Goal: Task Accomplishment & Management: Use online tool/utility

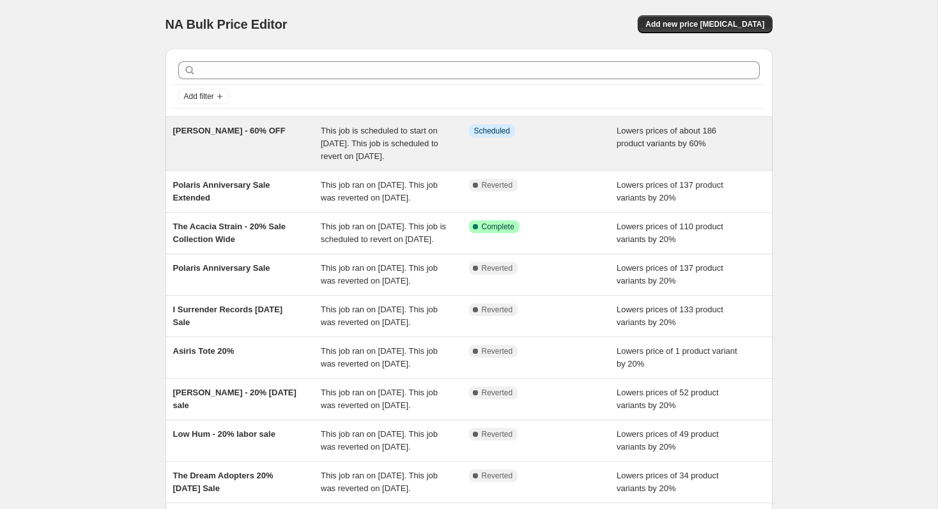
click at [260, 163] on div "[PERSON_NAME] - 60% OFF" at bounding box center [247, 144] width 148 height 38
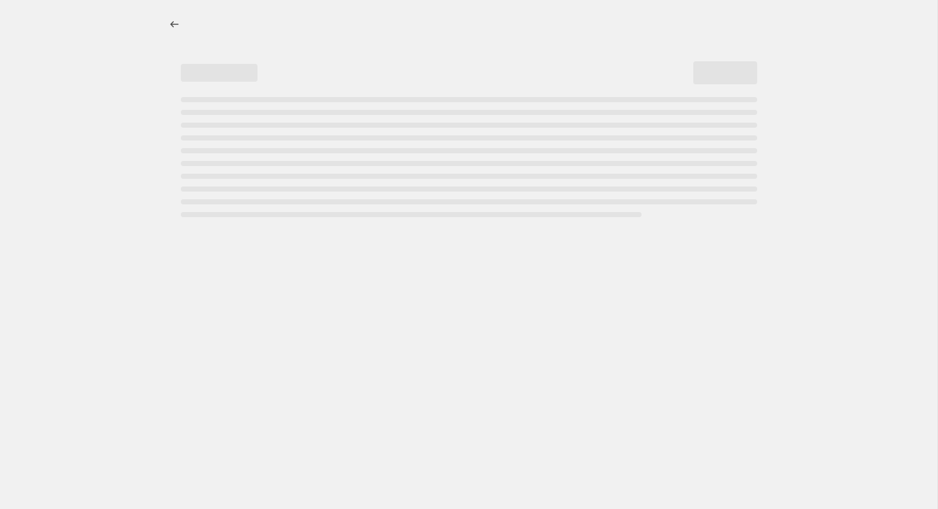
select select "percentage"
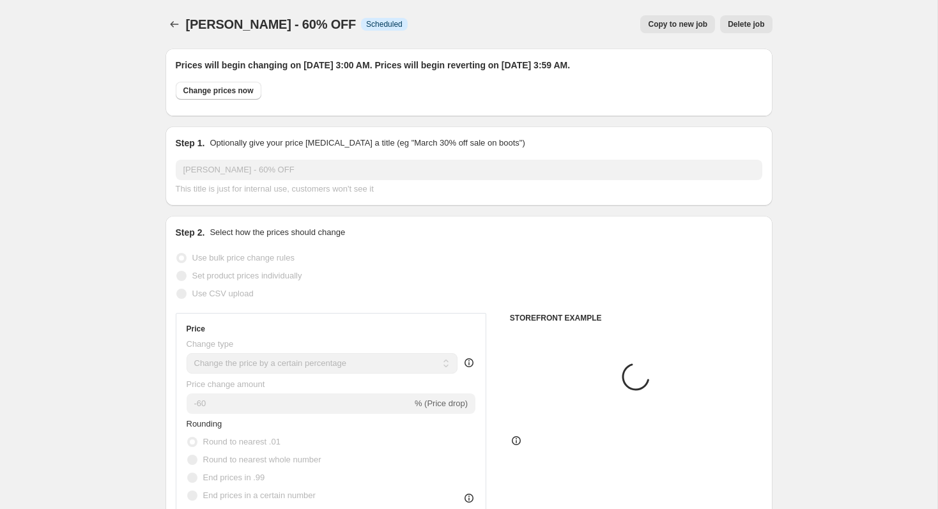
select select "vendor"
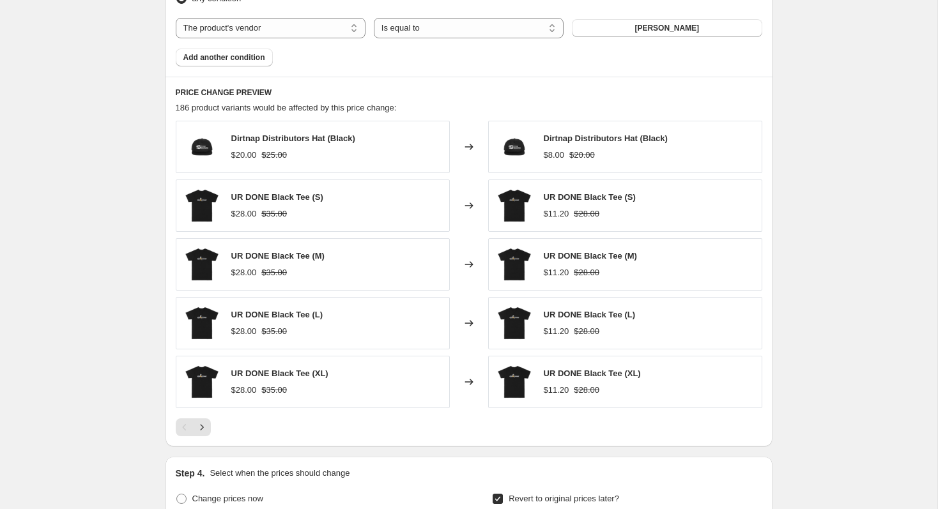
scroll to position [827, 0]
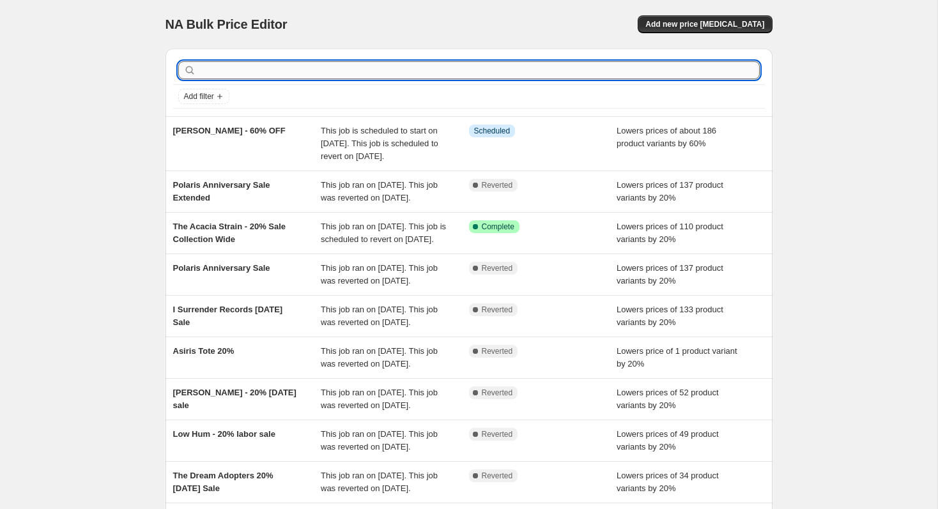
click at [361, 72] on input "text" at bounding box center [479, 70] width 561 height 18
type input "stanley"
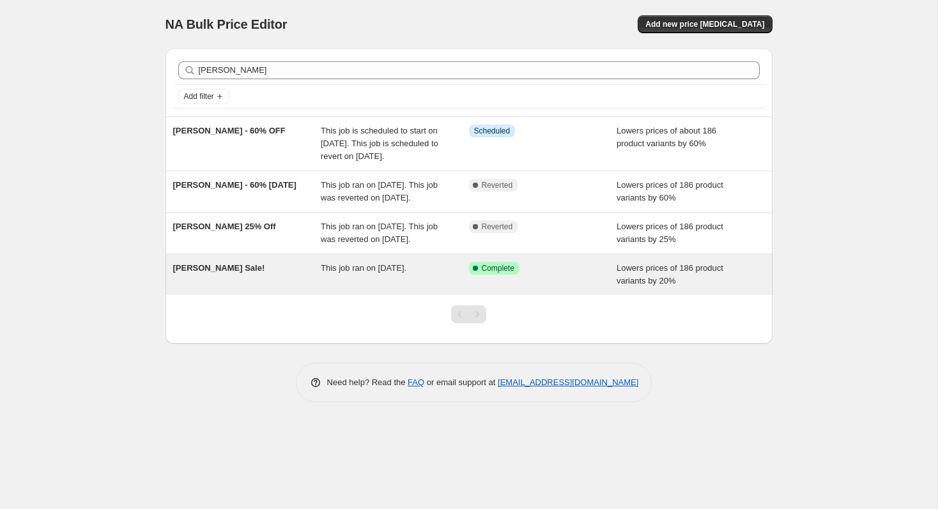
click at [286, 287] on div "Stanley Sievers Sale!" at bounding box center [247, 275] width 148 height 26
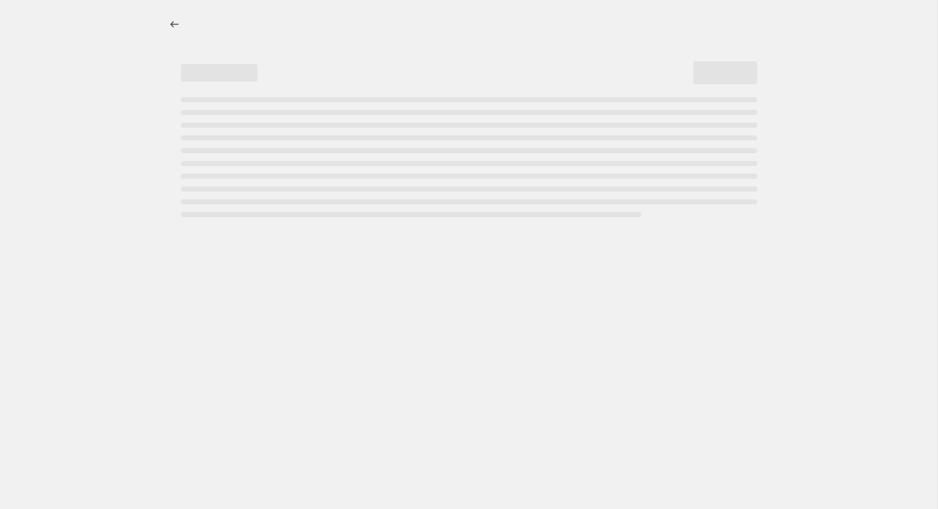
select select "percentage"
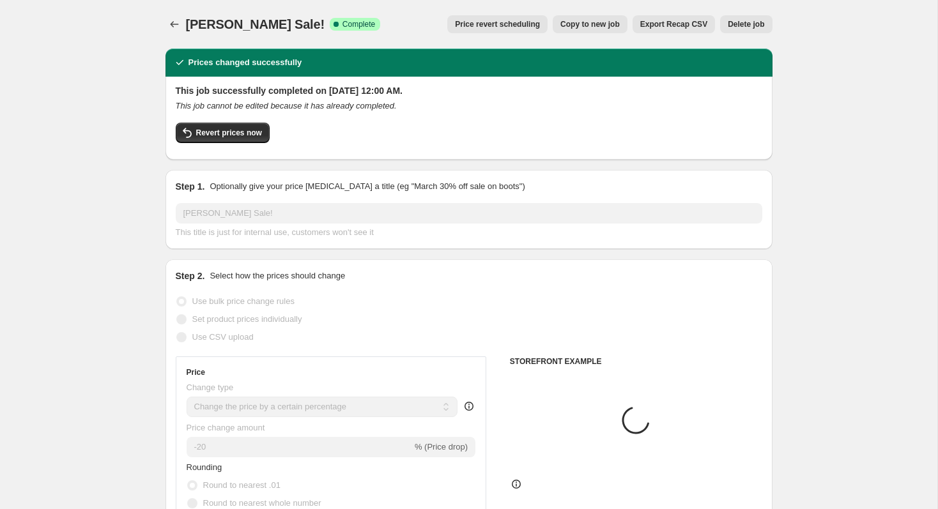
select select "collection"
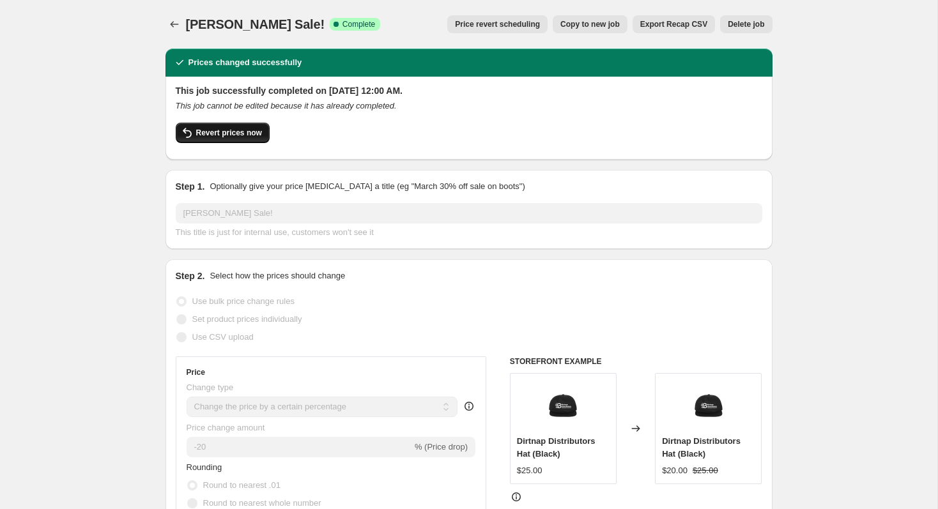
click at [224, 129] on span "Revert prices now" at bounding box center [229, 133] width 66 height 10
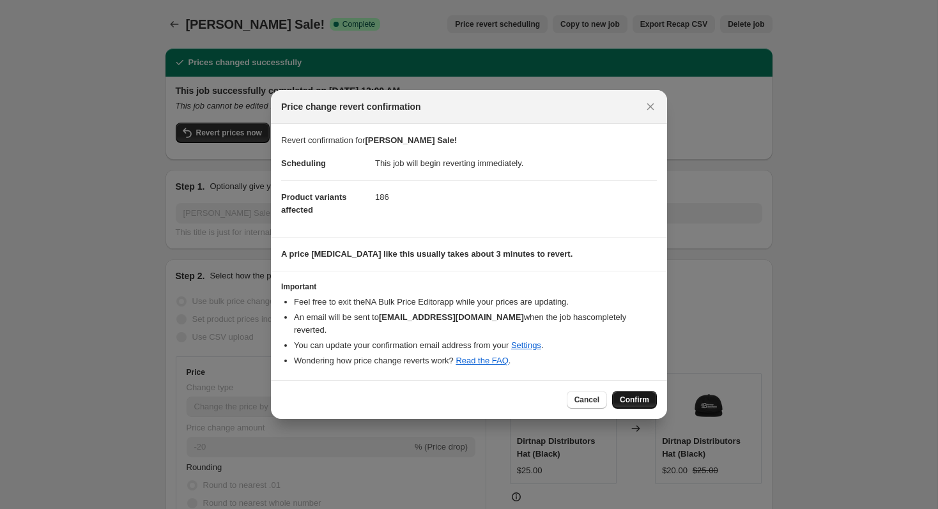
click at [637, 400] on span "Confirm" at bounding box center [634, 400] width 29 height 10
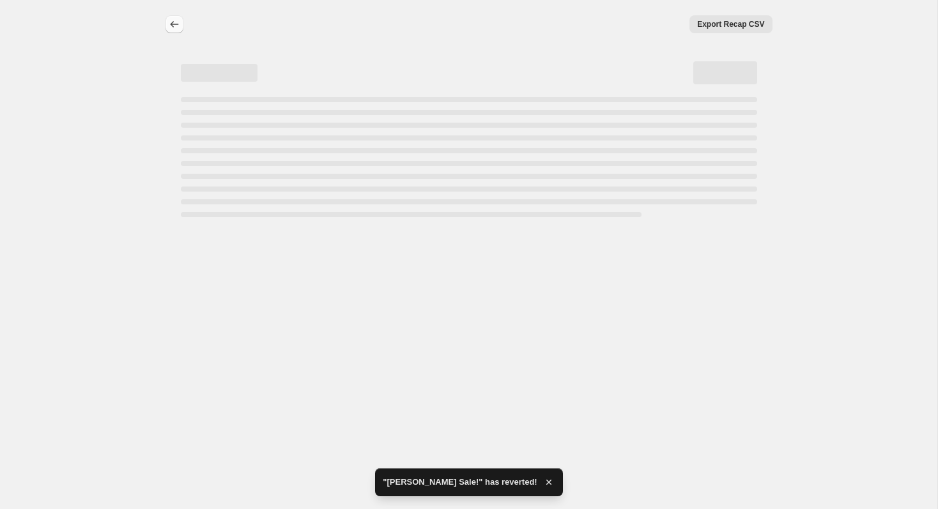
select select "percentage"
select select "collection"
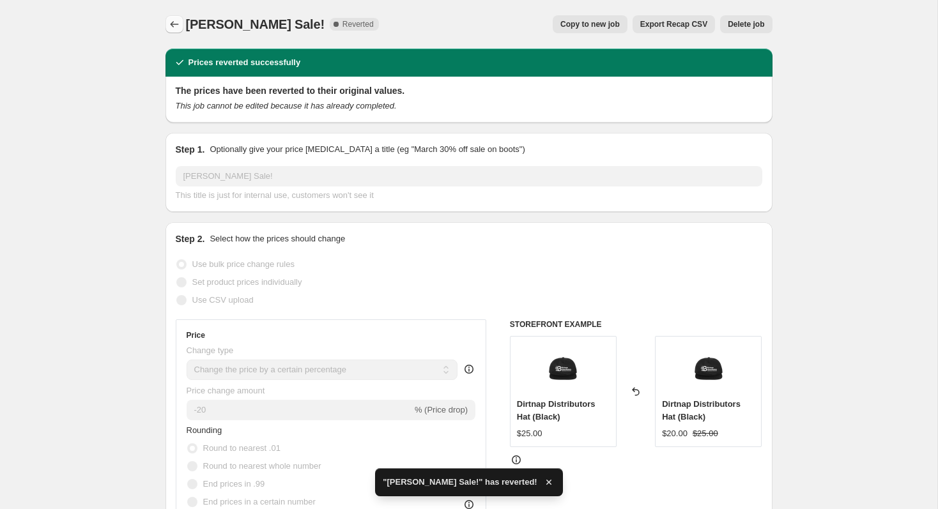
click at [173, 22] on icon "Price change jobs" at bounding box center [174, 24] width 13 height 13
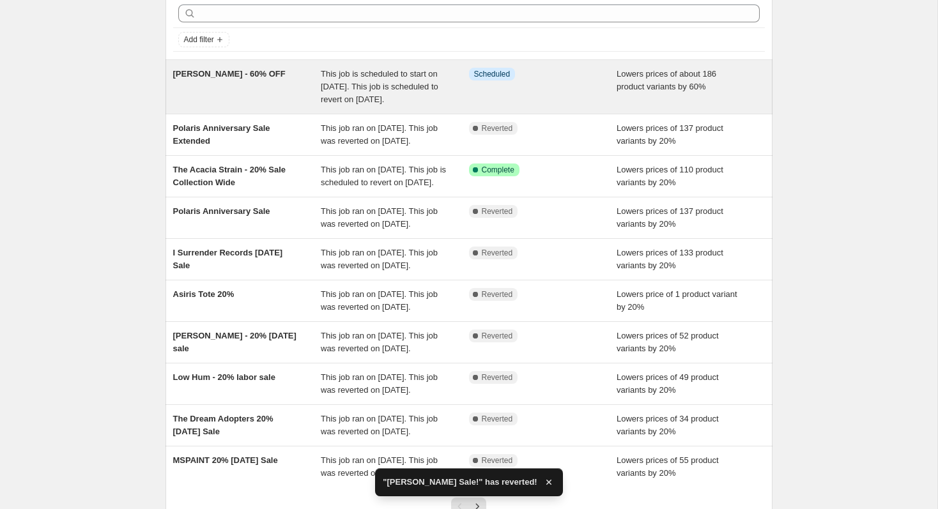
scroll to position [57, 0]
click at [334, 103] on span "This job is scheduled to start on [DATE]. This job is scheduled to revert on [D…" at bounding box center [380, 85] width 118 height 35
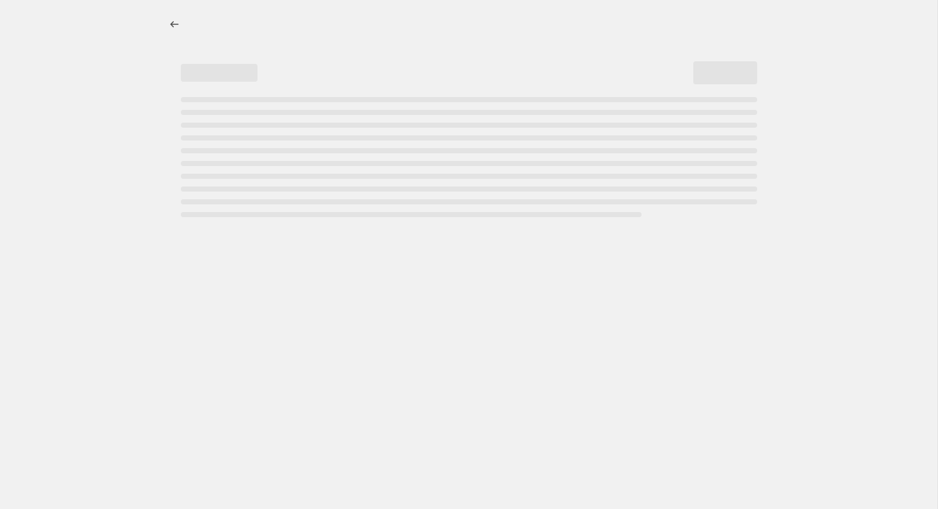
select select "percentage"
select select "vendor"
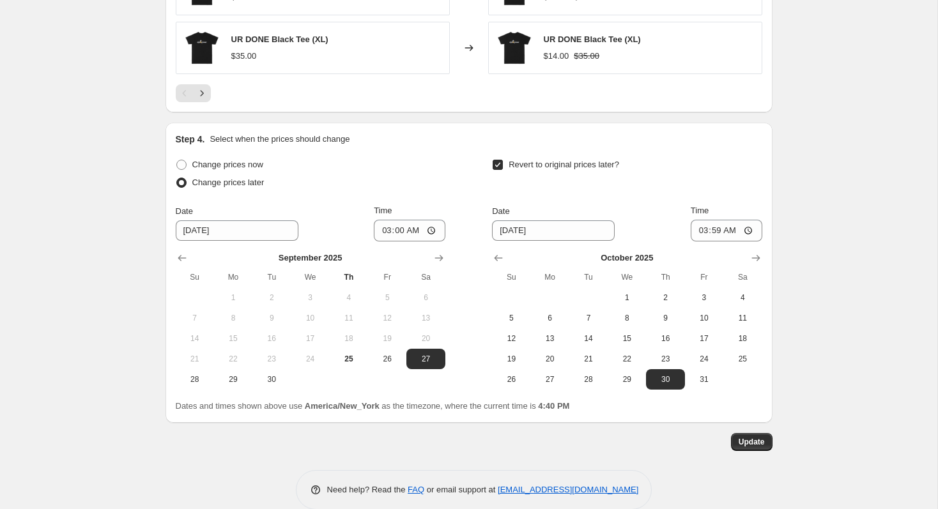
scroll to position [1208, 0]
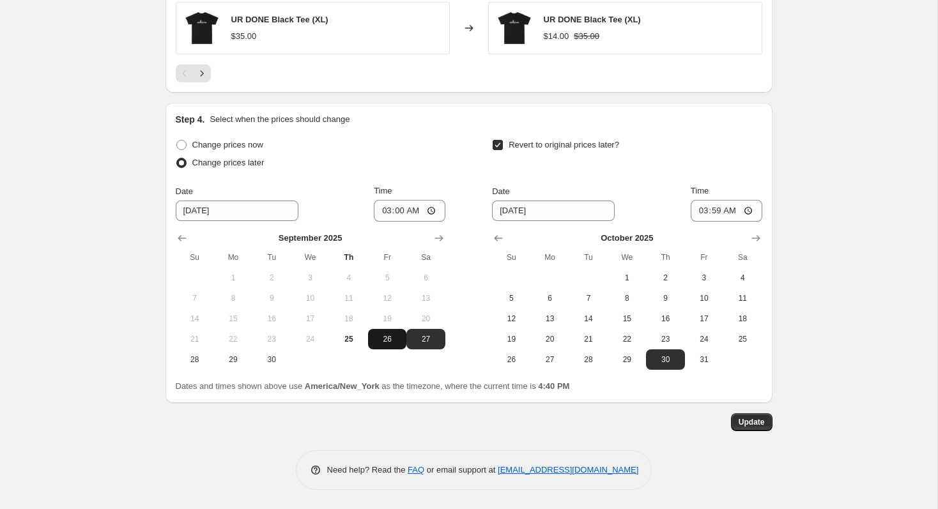
click at [387, 338] on span "26" at bounding box center [387, 339] width 28 height 10
type input "9/26/2025"
click at [431, 208] on input "03:00" at bounding box center [410, 211] width 72 height 22
click at [434, 209] on input "15:00" at bounding box center [410, 211] width 72 height 22
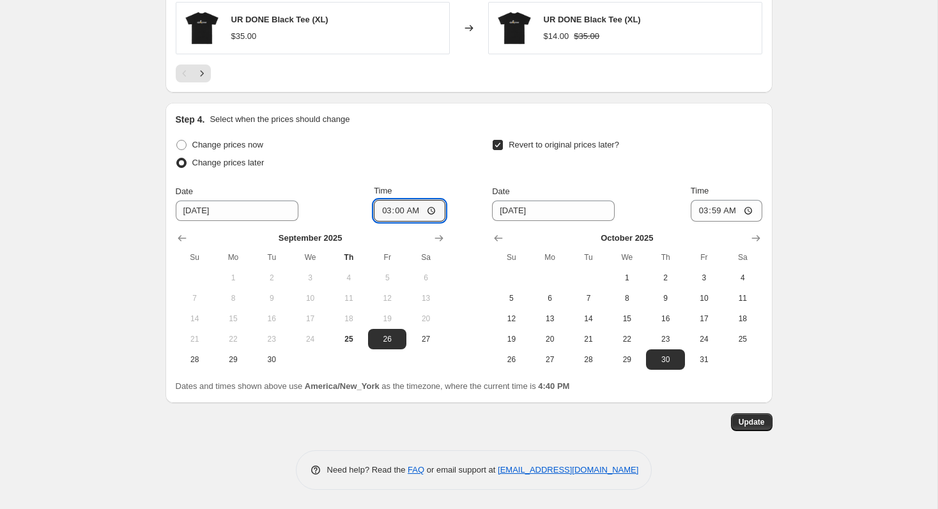
type input "03:00"
click at [448, 153] on div "Change prices now Change prices later Date 9/26/2025 Time 03:00 September 2025 …" at bounding box center [469, 253] width 586 height 234
click at [493, 237] on icon "Show previous month, September 2025" at bounding box center [498, 238] width 13 height 13
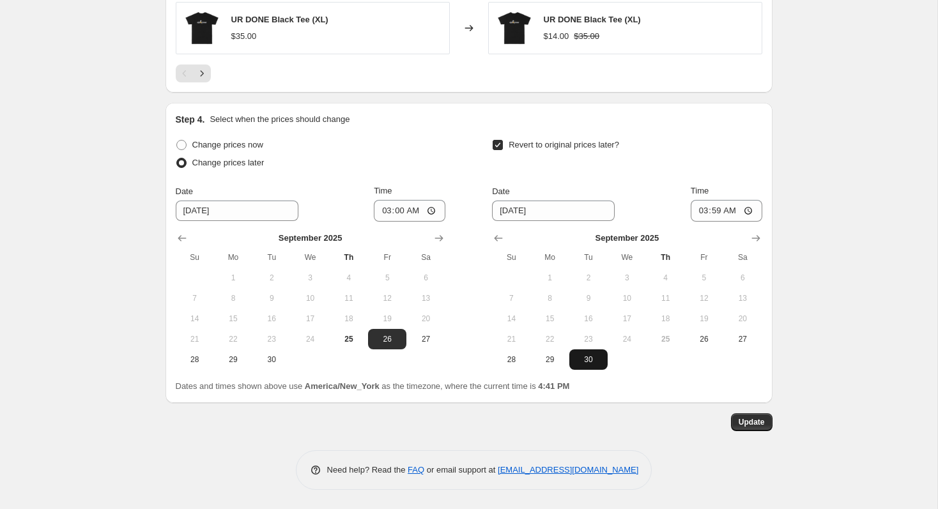
click at [593, 362] on span "30" at bounding box center [588, 360] width 28 height 10
type input "9/30/2025"
click at [747, 209] on input "03:59" at bounding box center [727, 211] width 72 height 22
type input "02:59"
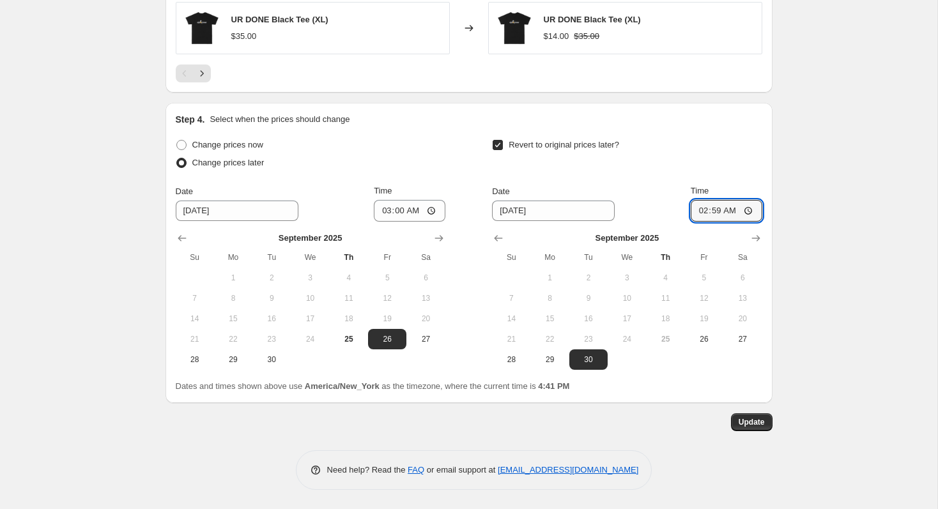
click at [753, 236] on icon "Show next month, October 2025" at bounding box center [755, 238] width 13 height 13
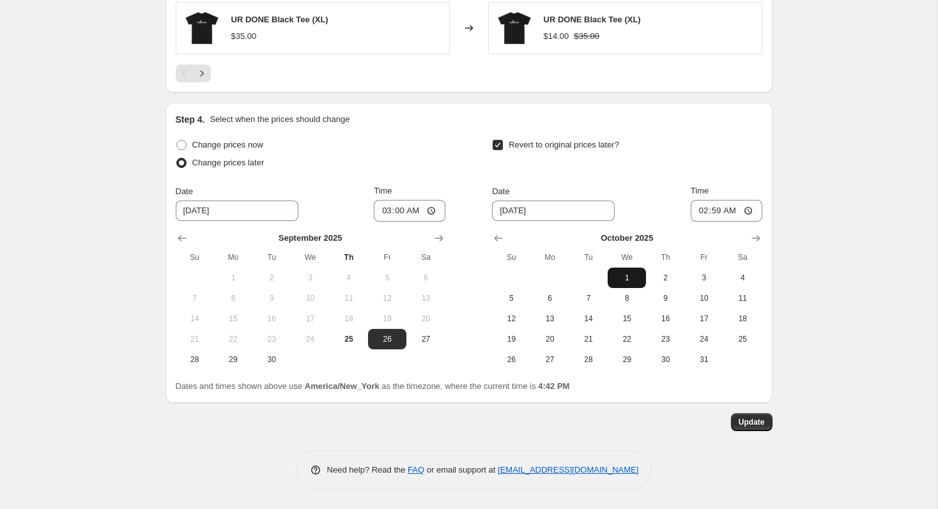
click at [627, 278] on span "1" at bounding box center [627, 278] width 28 height 10
type input "10/1/2025"
click at [753, 420] on span "Update" at bounding box center [752, 422] width 26 height 10
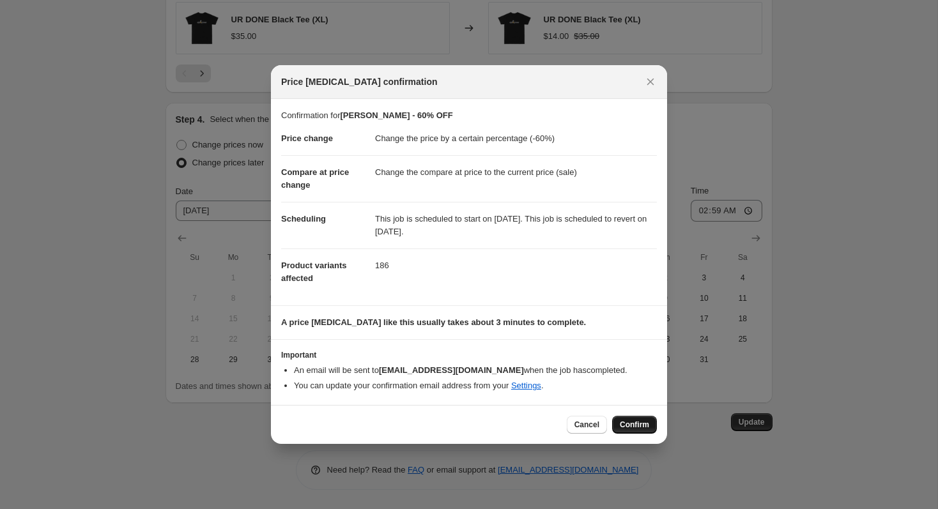
click at [638, 427] on span "Confirm" at bounding box center [634, 425] width 29 height 10
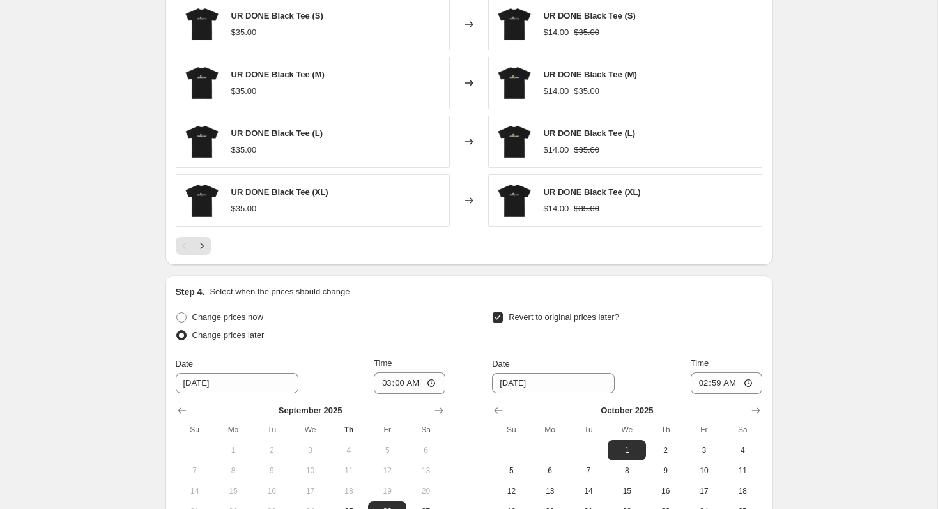
scroll to position [0, 0]
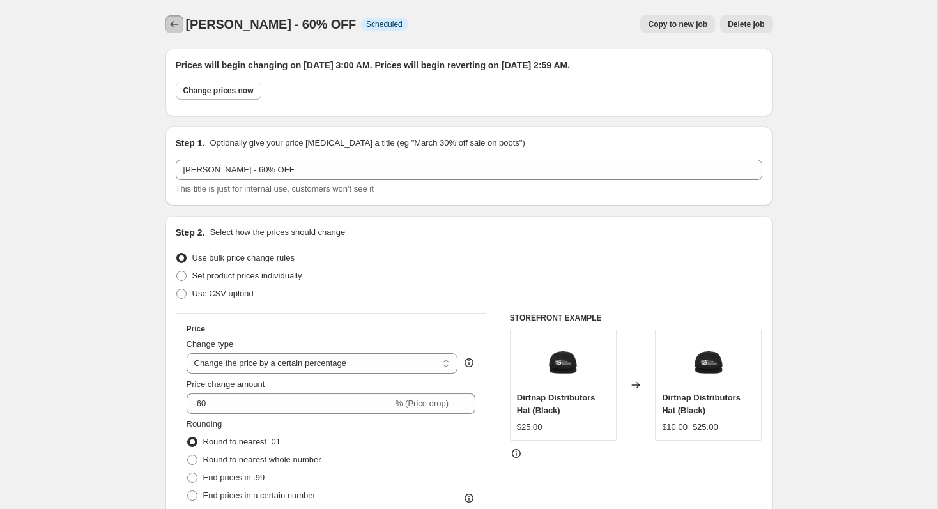
click at [171, 20] on icon "Price change jobs" at bounding box center [174, 24] width 13 height 13
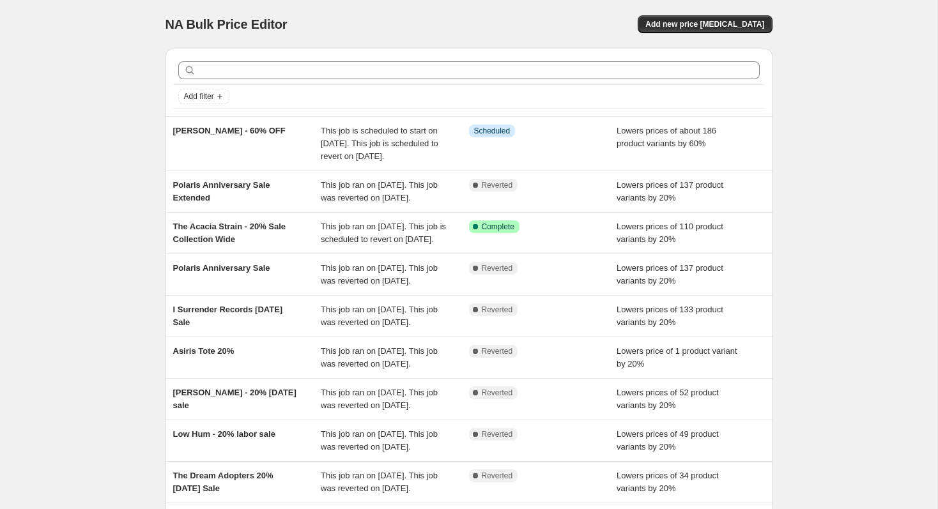
click at [817, 151] on div "NA Bulk Price Editor. This page is ready NA Bulk Price Editor Add new price cha…" at bounding box center [468, 335] width 937 height 671
